Goal: Information Seeking & Learning: Learn about a topic

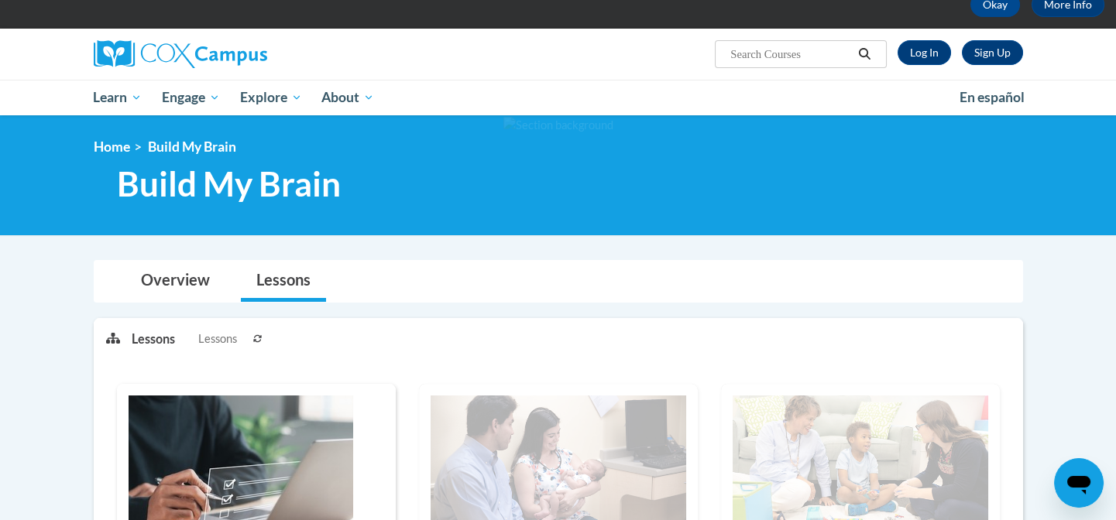
scroll to position [70, 0]
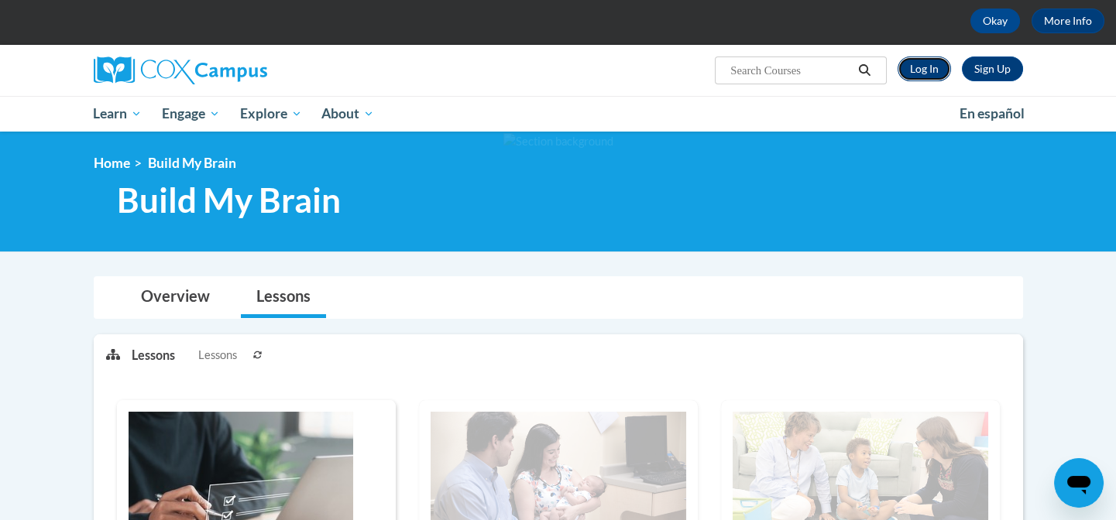
click at [929, 73] on link "Log In" at bounding box center [924, 69] width 53 height 25
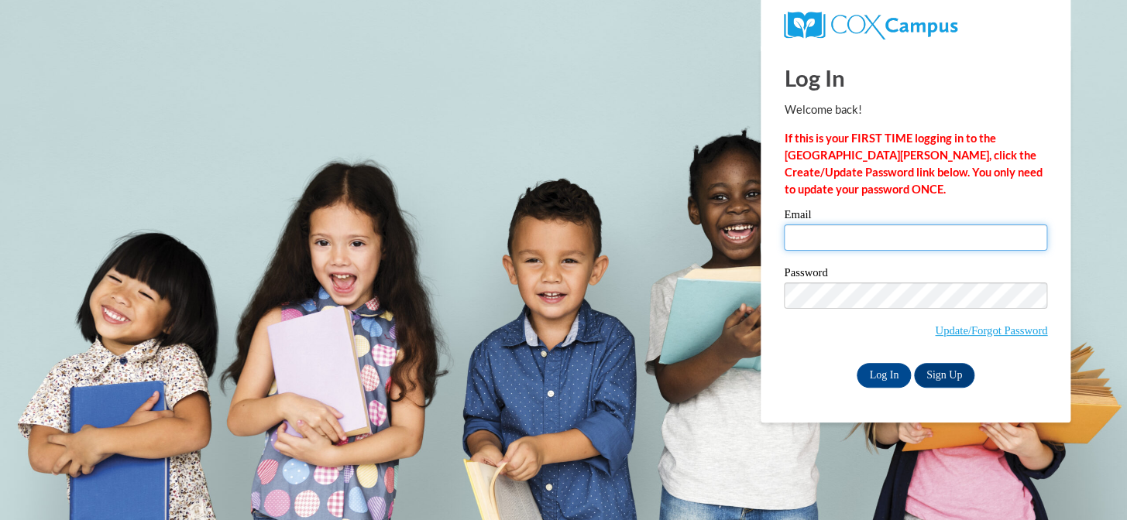
click at [918, 232] on input "Email" at bounding box center [915, 238] width 263 height 26
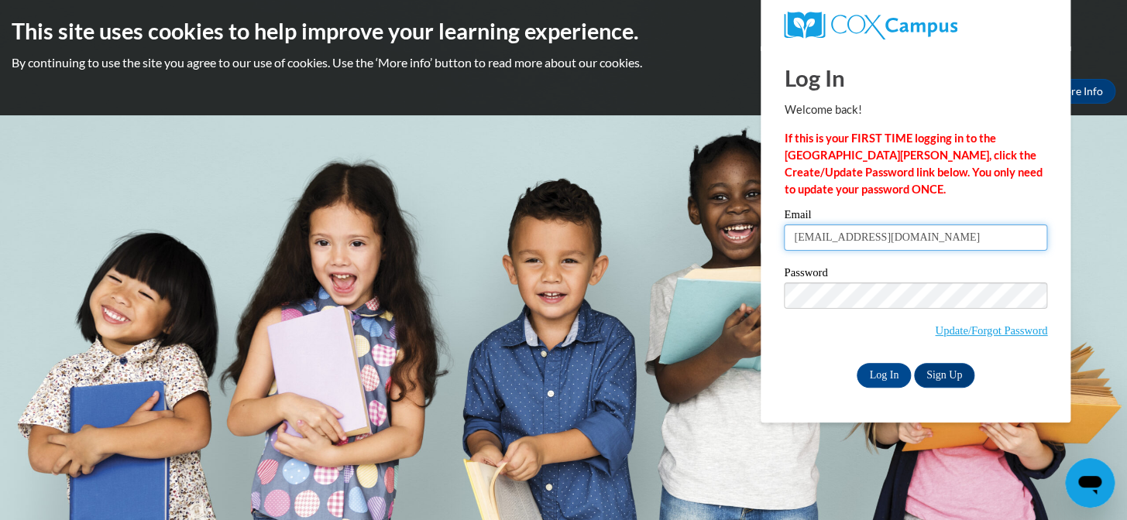
type input "mstiff6941@yahoo.com"
click at [885, 382] on input "Log In" at bounding box center [884, 375] width 54 height 25
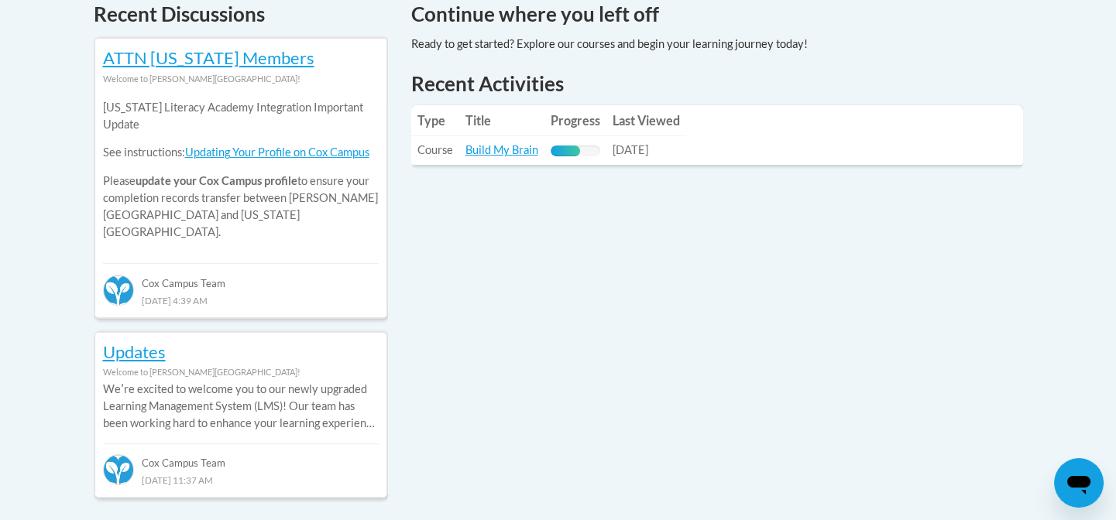
scroll to position [686, 0]
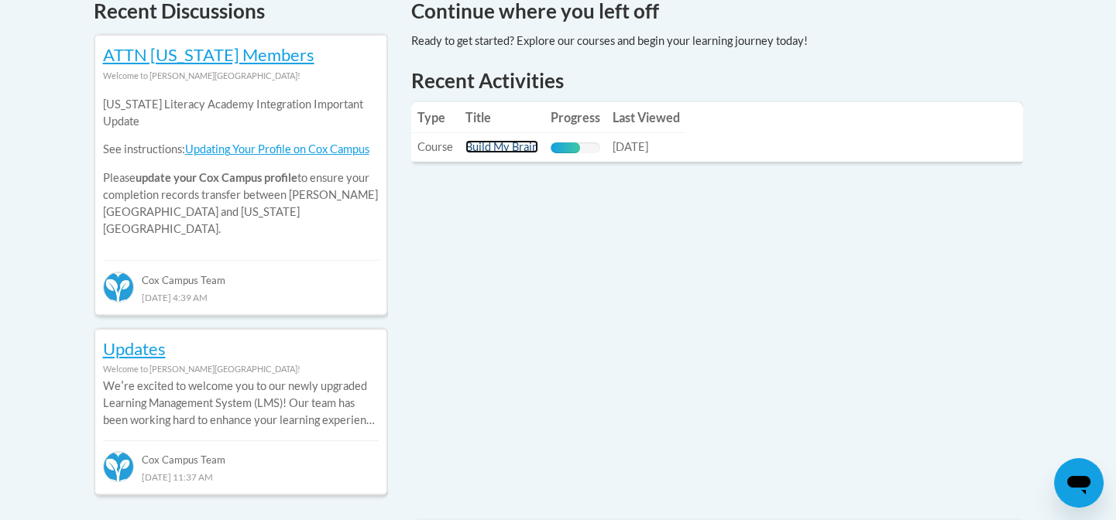
click at [525, 145] on link "Build My Brain" at bounding box center [501, 146] width 73 height 13
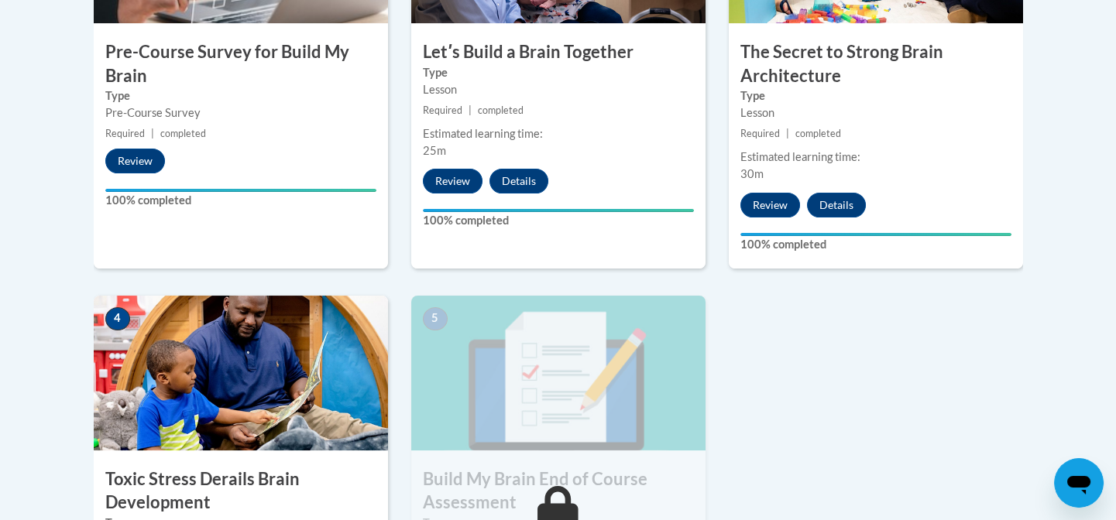
scroll to position [678, 0]
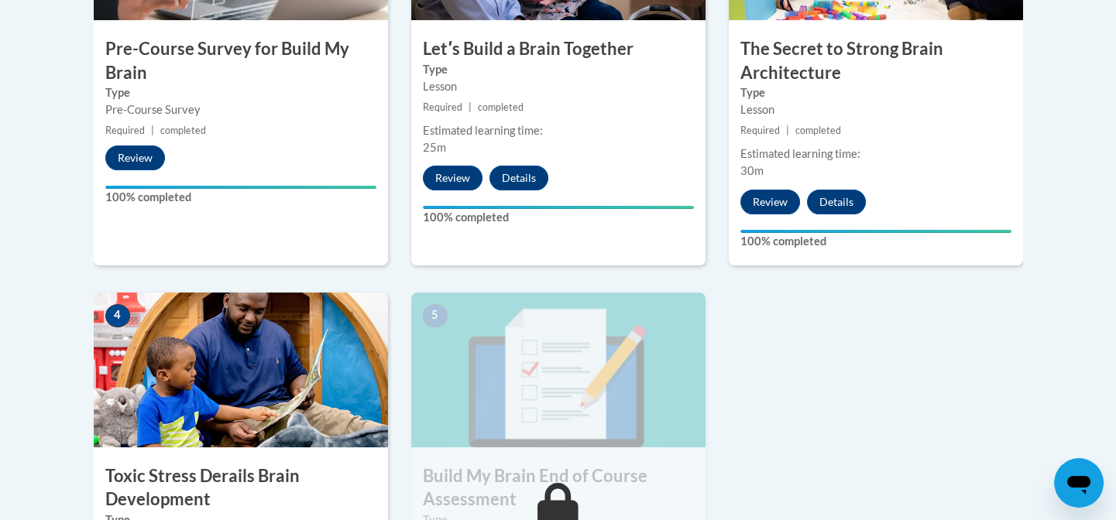
drag, startPoint x: 1122, startPoint y: 81, endPoint x: 1125, endPoint y: 271, distance: 189.8
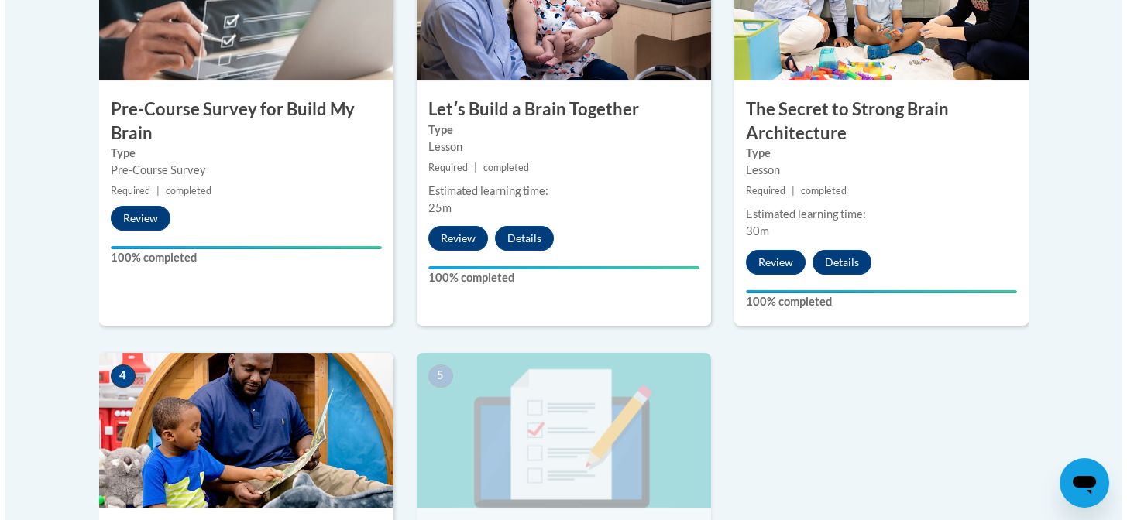
scroll to position [615, 0]
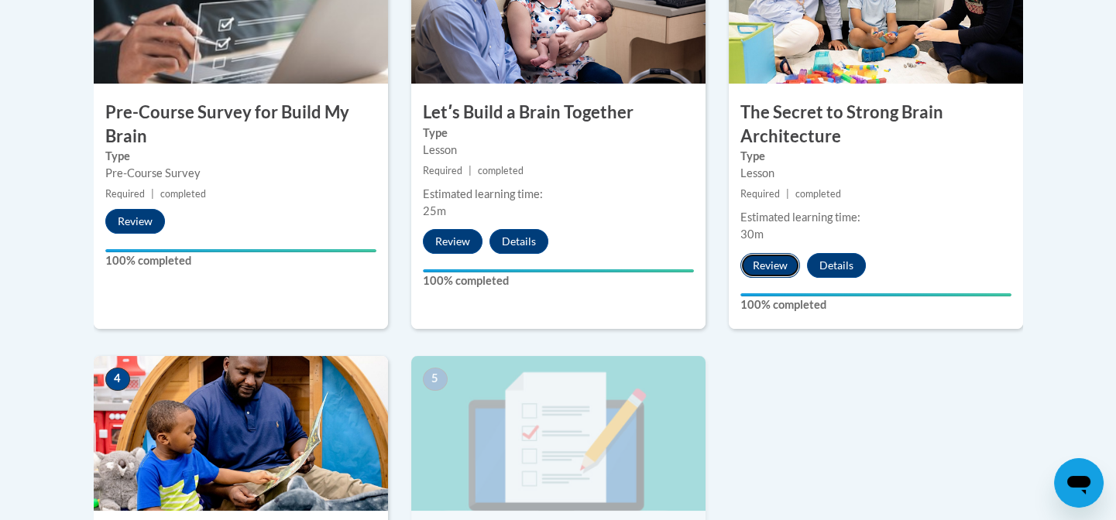
click at [765, 263] on button "Review" at bounding box center [770, 265] width 60 height 25
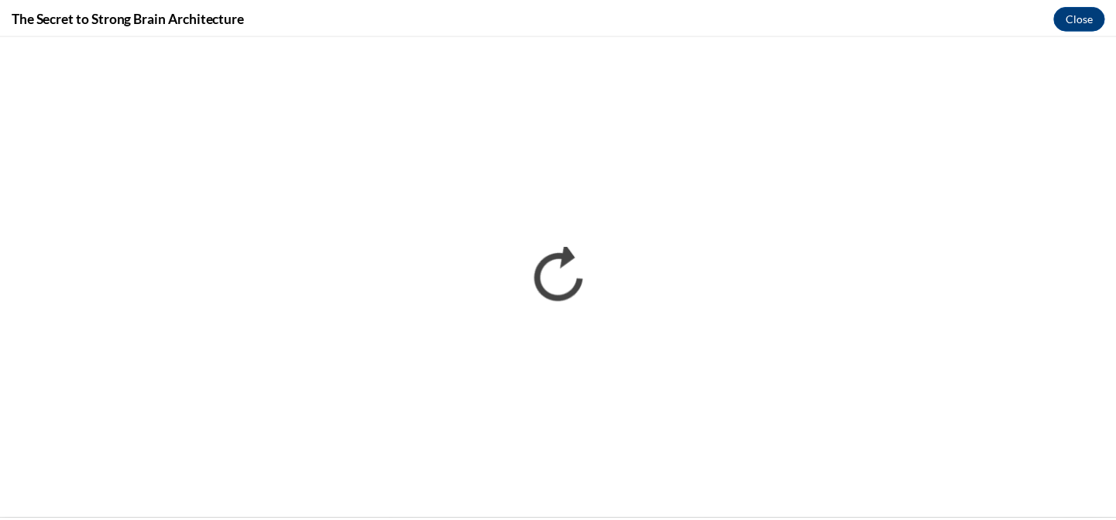
scroll to position [0, 0]
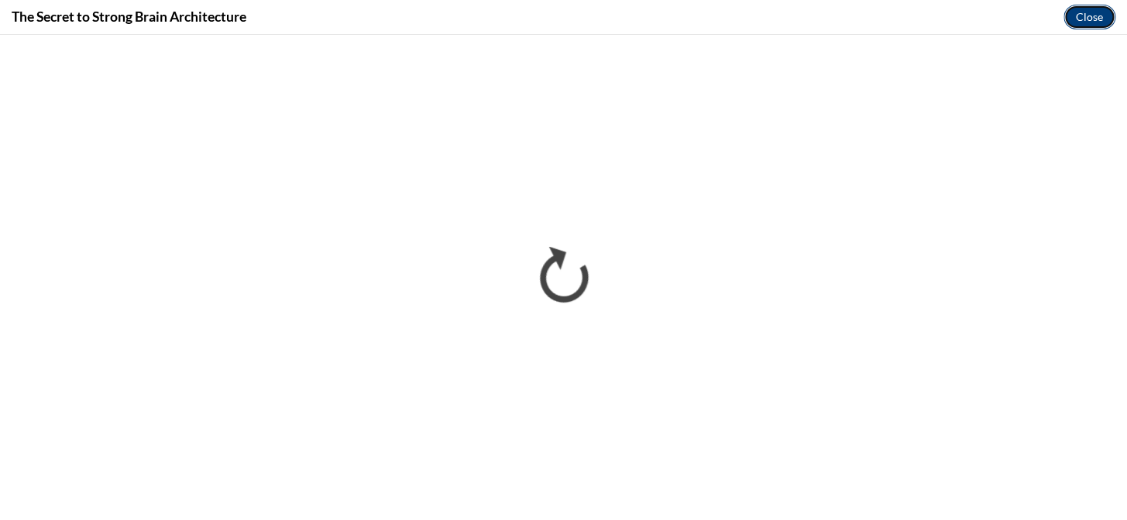
click at [1097, 17] on button "Close" at bounding box center [1089, 17] width 52 height 25
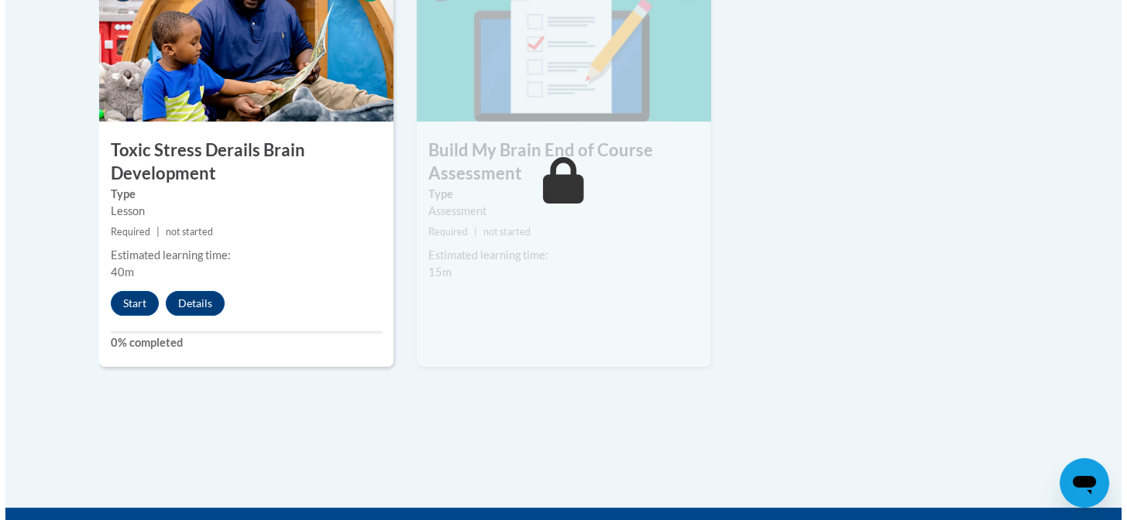
scroll to position [1012, 0]
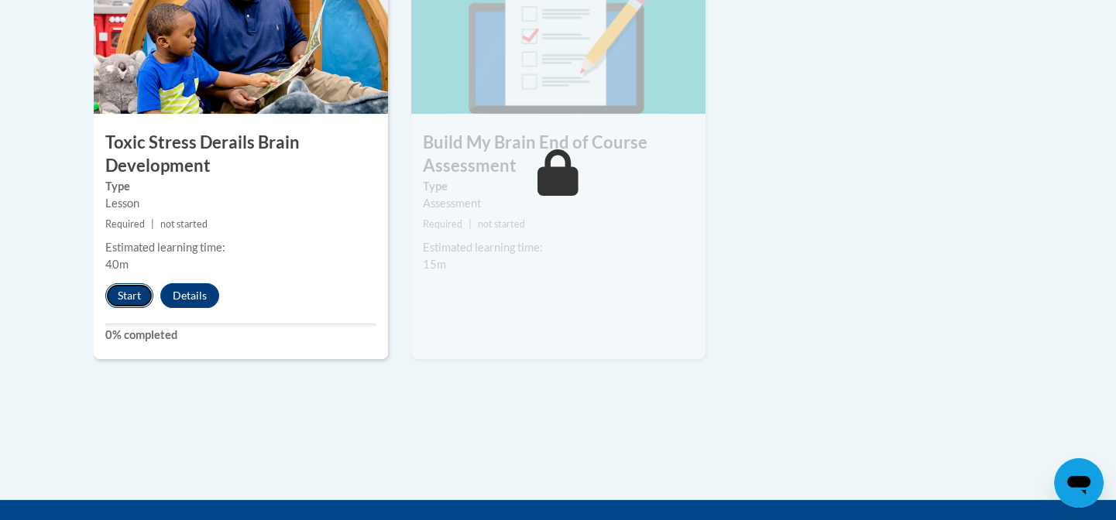
click at [133, 294] on button "Start" at bounding box center [129, 295] width 48 height 25
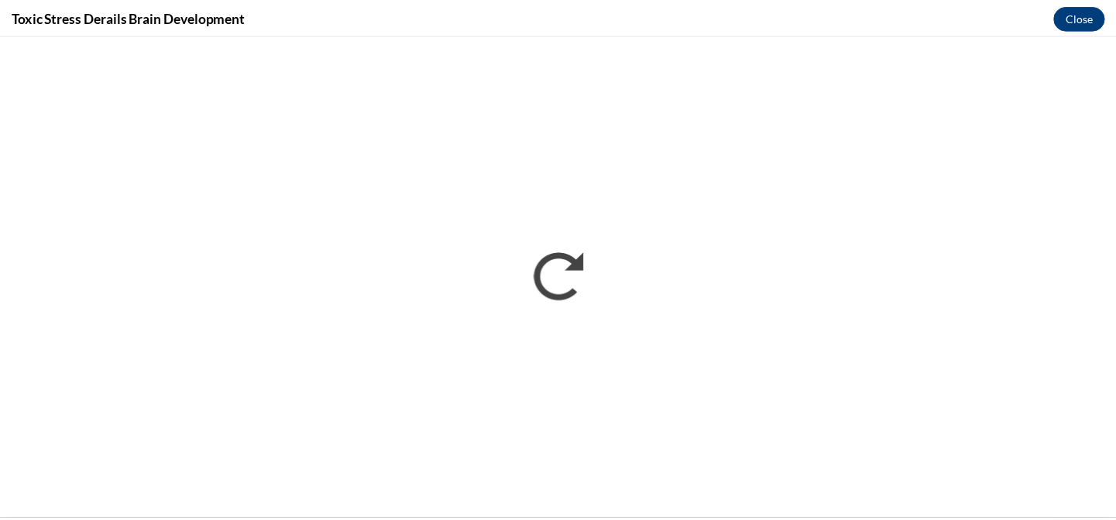
scroll to position [0, 0]
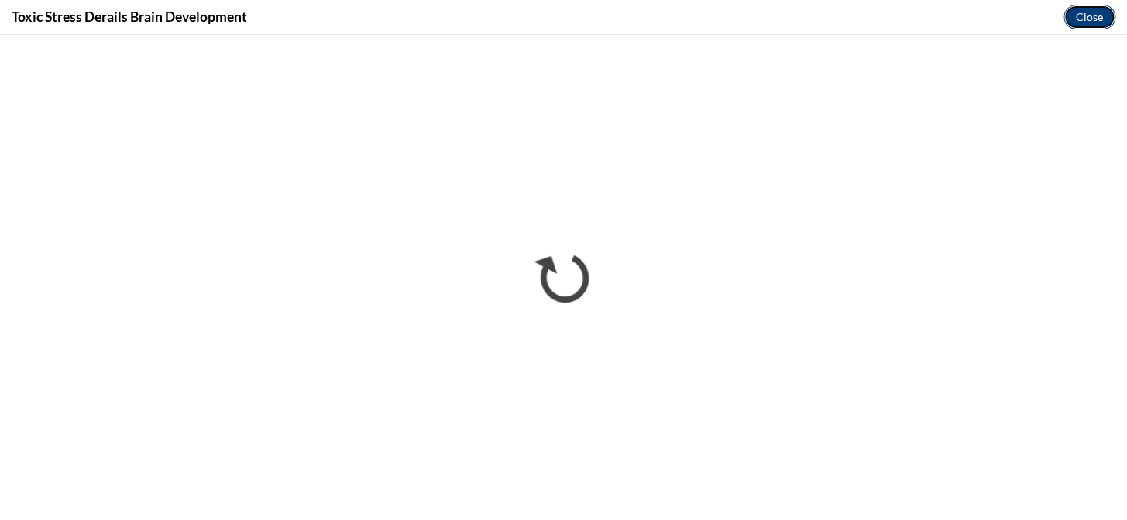
click at [1090, 17] on button "Close" at bounding box center [1089, 17] width 52 height 25
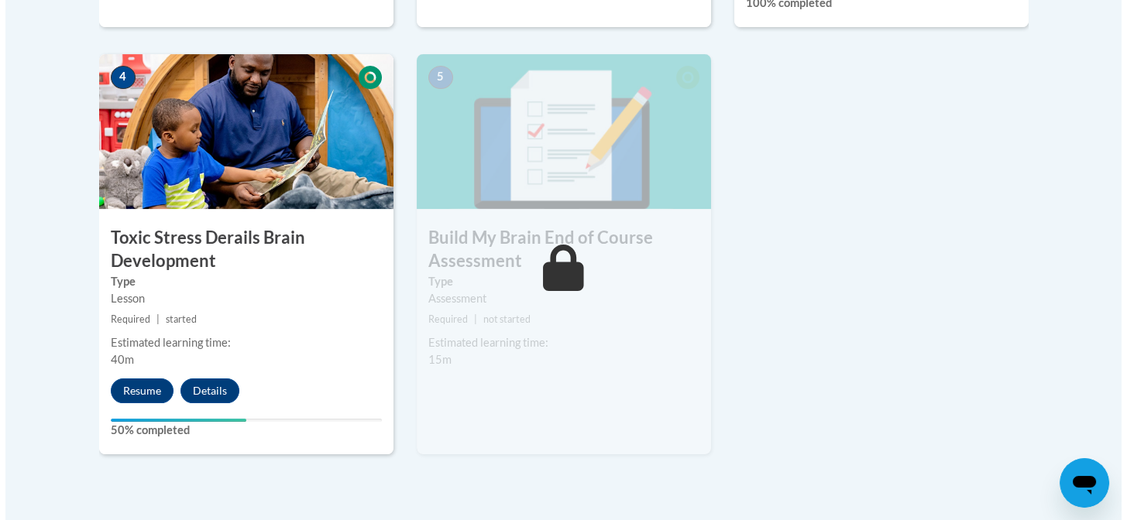
scroll to position [922, 0]
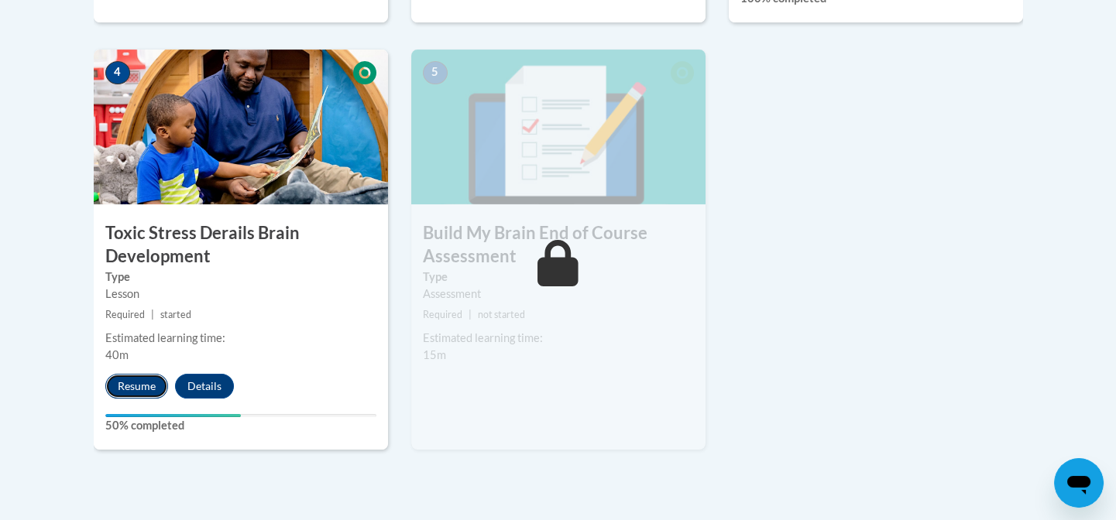
click at [143, 376] on button "Resume" at bounding box center [136, 386] width 63 height 25
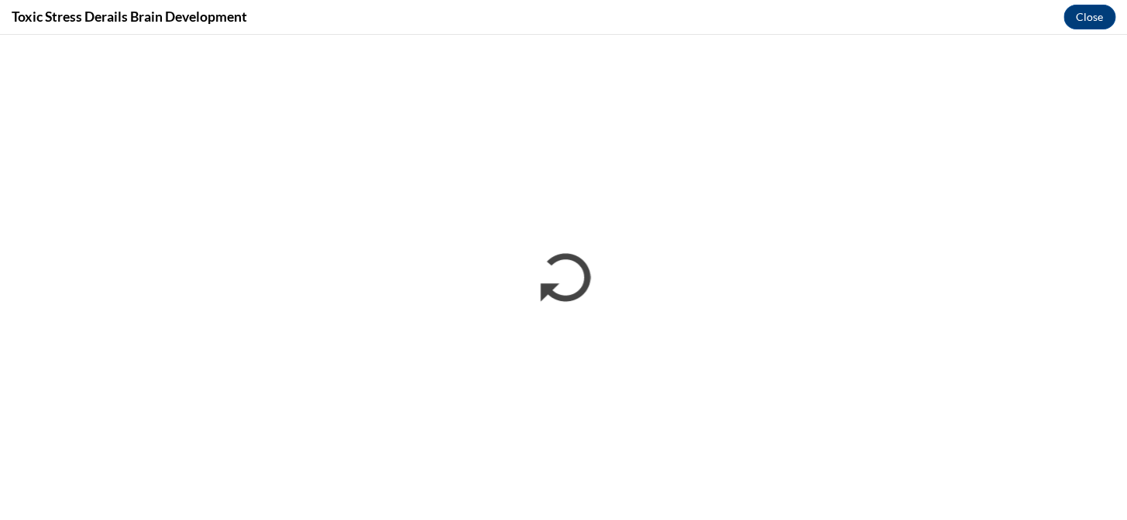
scroll to position [0, 0]
